Goal: Check status: Check status

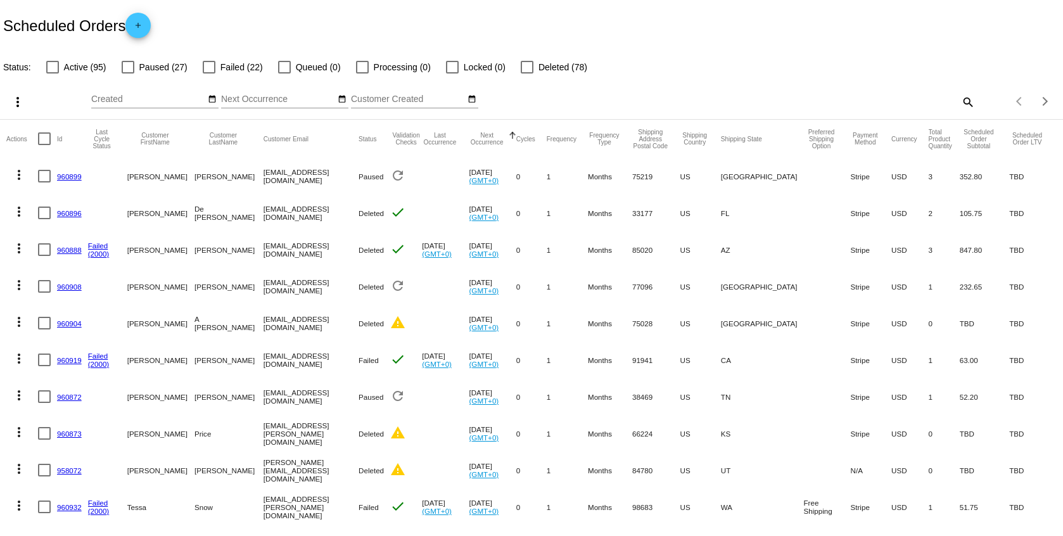
click at [960, 98] on mat-icon "search" at bounding box center [967, 102] width 15 height 20
click at [959, 99] on input "Search" at bounding box center [842, 99] width 265 height 10
type input "hope"
